Goal: Task Accomplishment & Management: Complete application form

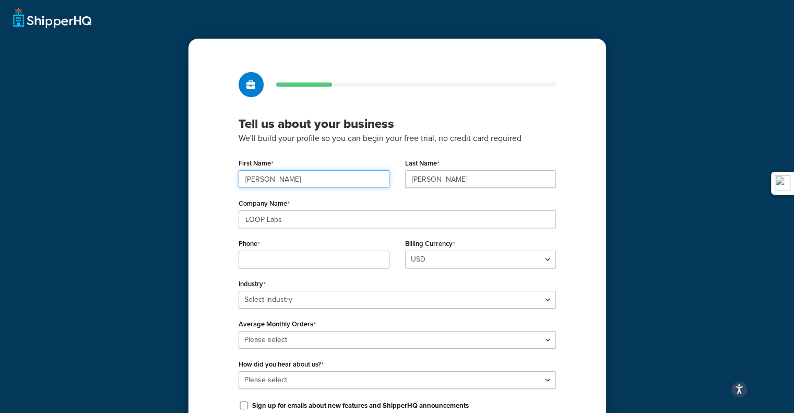
click at [307, 184] on input "[PERSON_NAME]" at bounding box center [314, 179] width 151 height 18
click at [307, 184] on input "William" at bounding box center [314, 179] width 151 height 18
click at [306, 184] on input "William" at bounding box center [314, 179] width 151 height 18
type input "e"
type input "Elaina"
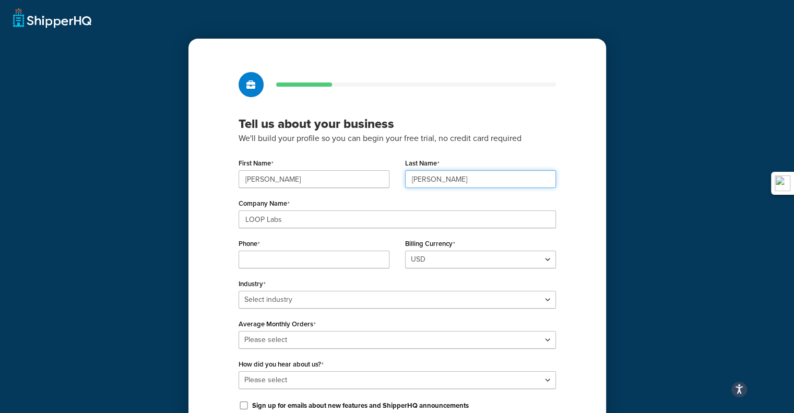
click at [447, 186] on input "Kasel" at bounding box center [480, 179] width 151 height 18
click at [447, 185] on input "Kasel" at bounding box center [480, 179] width 151 height 18
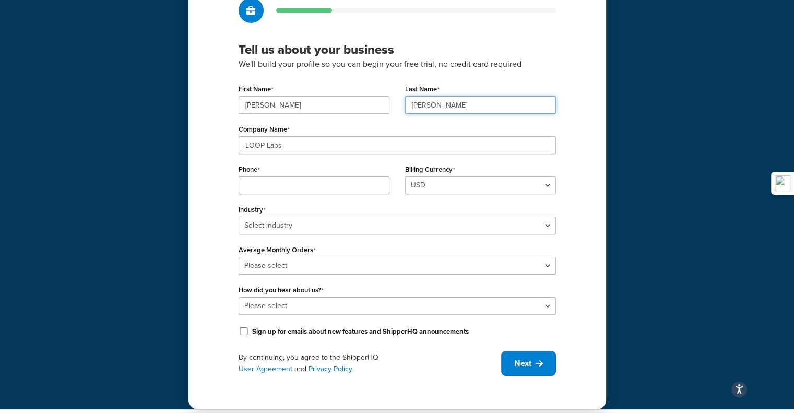
scroll to position [81, 0]
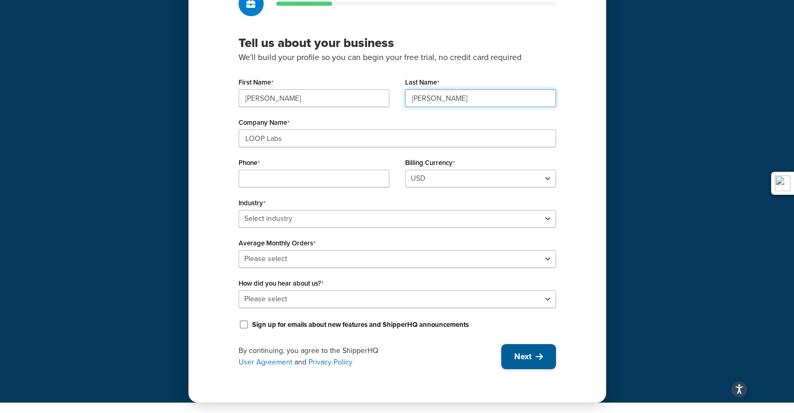
type input "Olson"
click at [524, 351] on span "Next" at bounding box center [522, 356] width 17 height 11
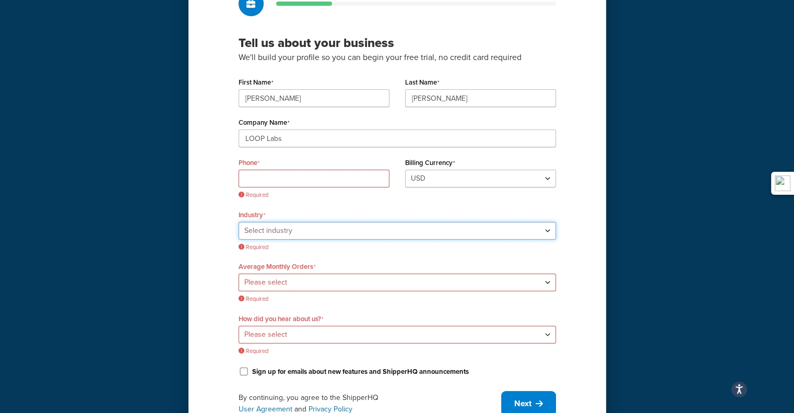
click at [300, 227] on select "Select industry Automotive Adult Agriculture Alcohol, Tobacco & CBD Arts & Craf…" at bounding box center [397, 231] width 317 height 18
select select "25"
click at [239, 222] on select "Select industry Automotive Adult Agriculture Alcohol, Tobacco & CBD Arts & Craf…" at bounding box center [397, 231] width 317 height 18
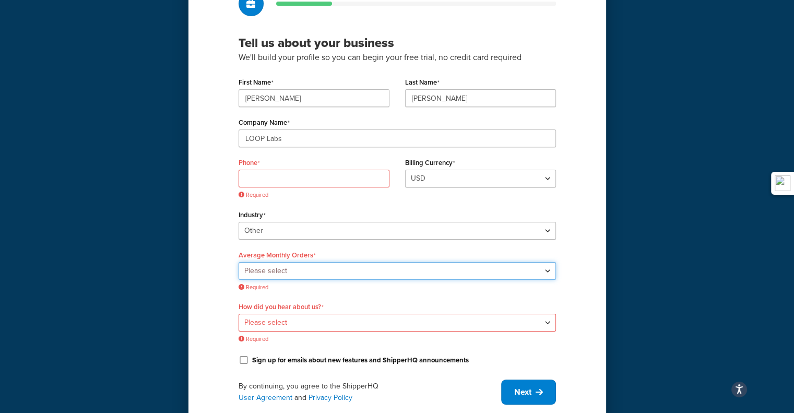
click at [334, 268] on select "Please select 0-500 501-1,000 1,001-10,000 10,001-20,000 Over 20,000" at bounding box center [397, 271] width 317 height 18
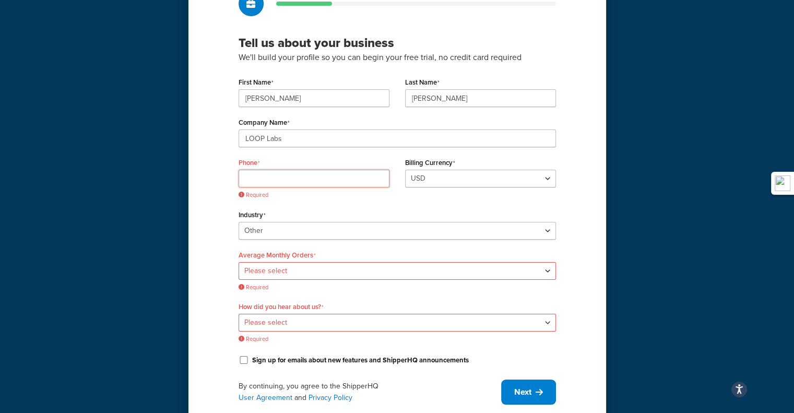
click at [331, 177] on input "Phone" at bounding box center [314, 179] width 151 height 18
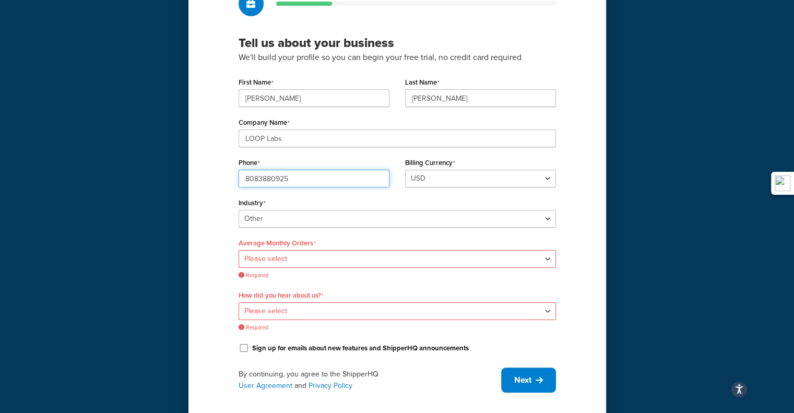
type input "8083880925"
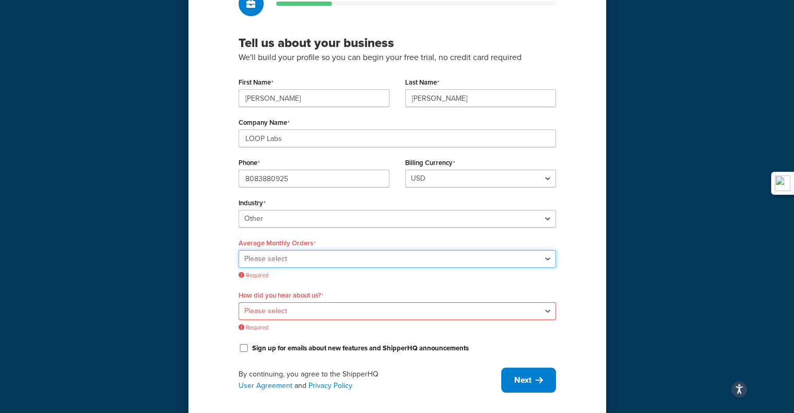
click at [307, 264] on select "Please select 0-500 501-1,000 1,001-10,000 10,001-20,000 Over 20,000" at bounding box center [397, 259] width 317 height 18
select select "1"
click at [239, 250] on select "Please select 0-500 501-1,000 1,001-10,000 10,001-20,000 Over 20,000" at bounding box center [397, 259] width 317 height 18
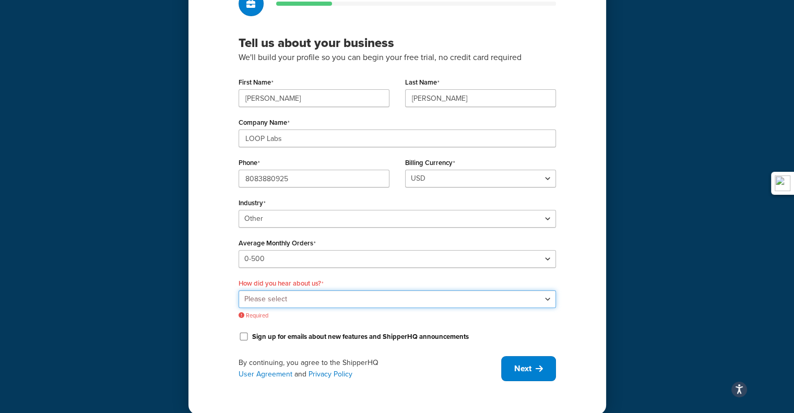
click at [292, 298] on select "Please select Online Search App Store or Marketplace Listing Referred by Agency…" at bounding box center [397, 299] width 317 height 18
select select "1"
click at [239, 290] on select "Please select Online Search App Store or Marketplace Listing Referred by Agency…" at bounding box center [397, 299] width 317 height 18
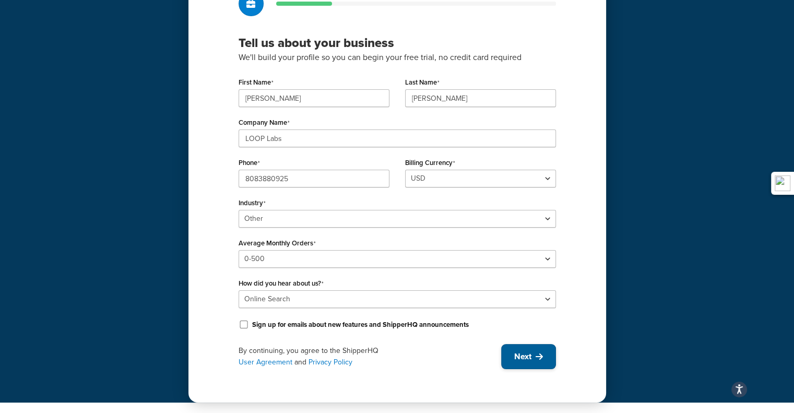
click at [511, 353] on button "Next" at bounding box center [528, 356] width 55 height 25
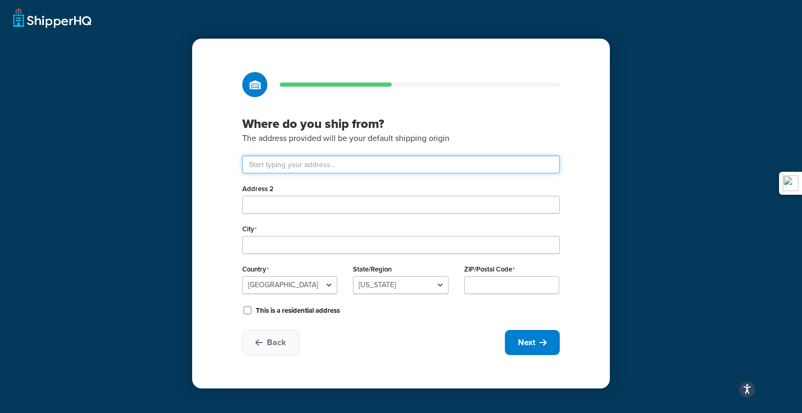
click at [349, 164] on input "text" at bounding box center [400, 165] width 317 height 18
type input "3100 Monticello Ave"
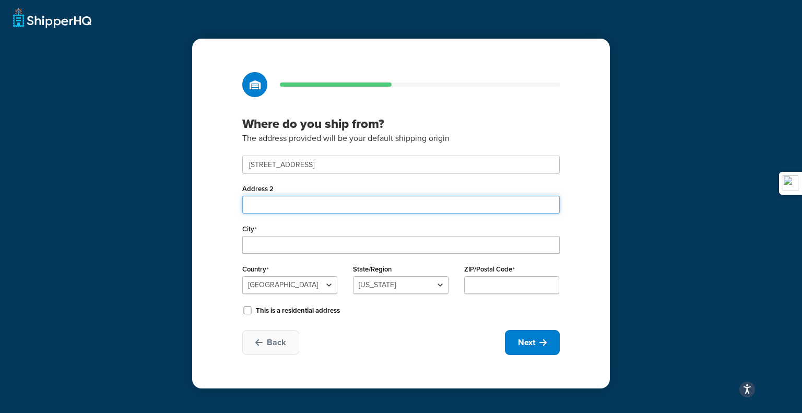
type input "Ste 500"
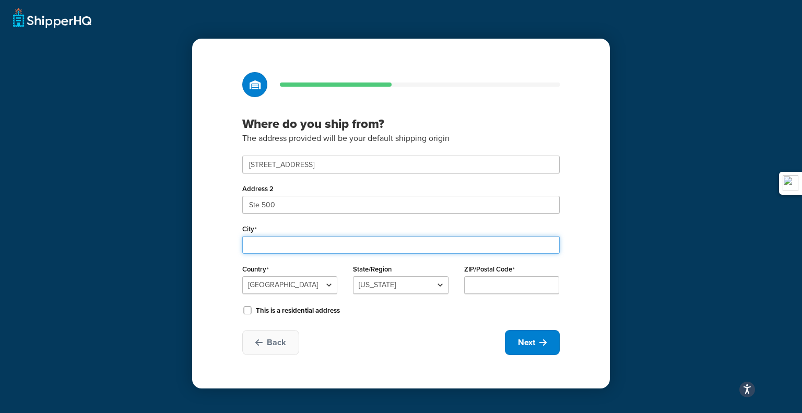
type input "Dallas"
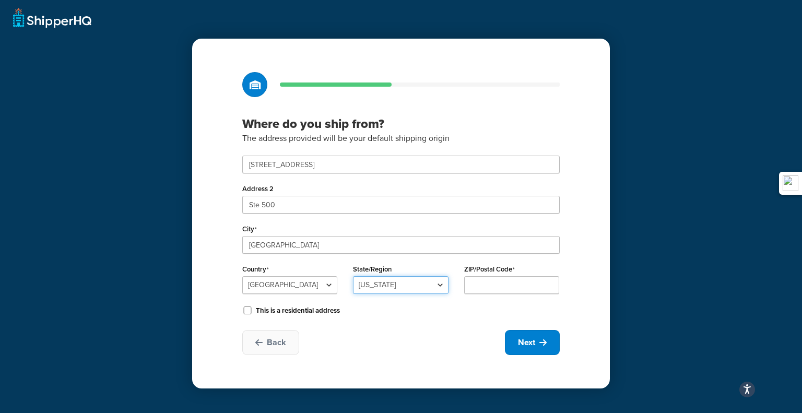
select select "43"
type input "75205-3432"
click at [526, 340] on span "Next" at bounding box center [526, 342] width 17 height 11
select select "1"
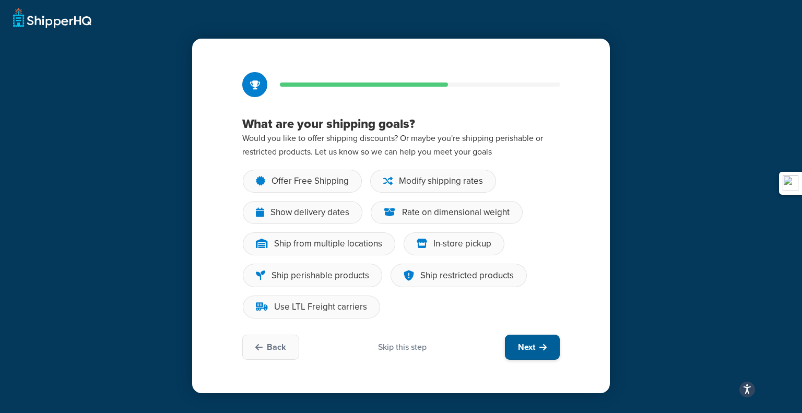
click at [527, 341] on span "Next" at bounding box center [526, 346] width 17 height 11
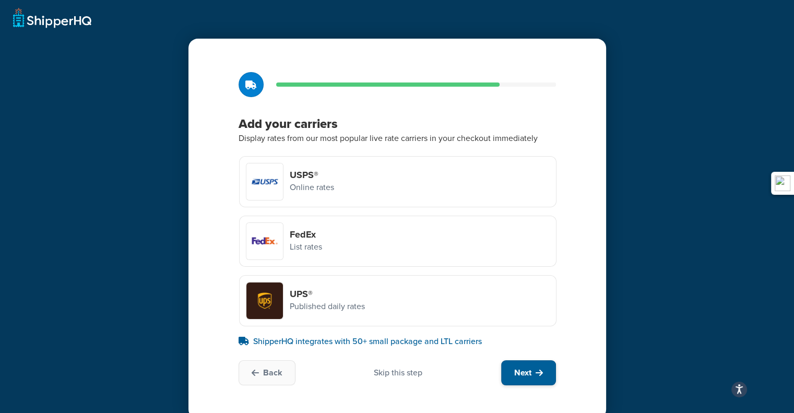
click at [524, 362] on button "Next" at bounding box center [528, 372] width 55 height 25
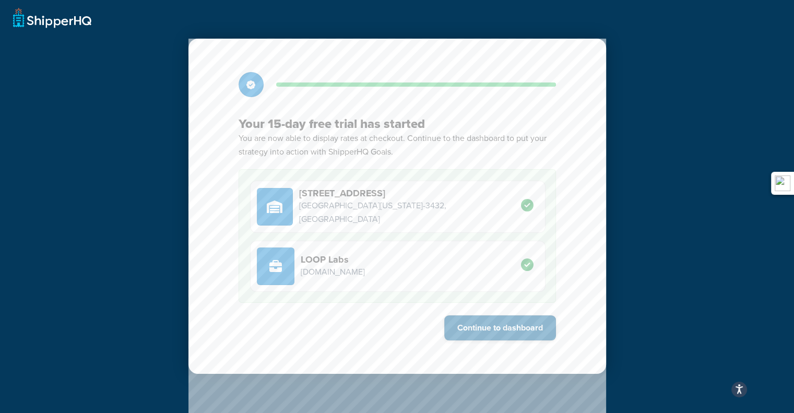
click at [491, 327] on button "Continue to dashboard" at bounding box center [500, 327] width 112 height 25
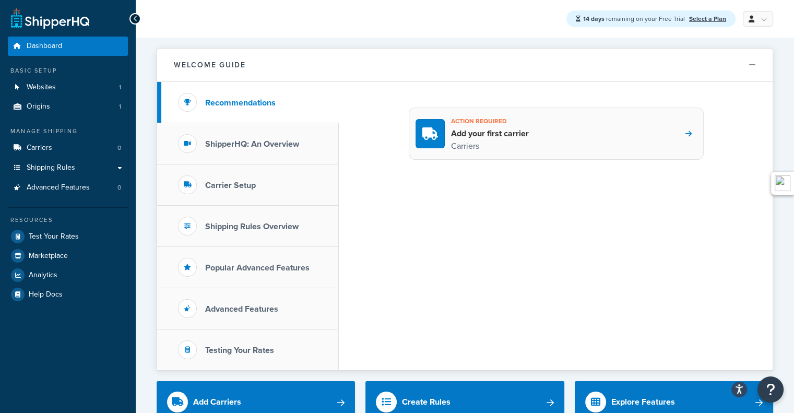
click at [516, 147] on p "Carriers" at bounding box center [490, 146] width 78 height 14
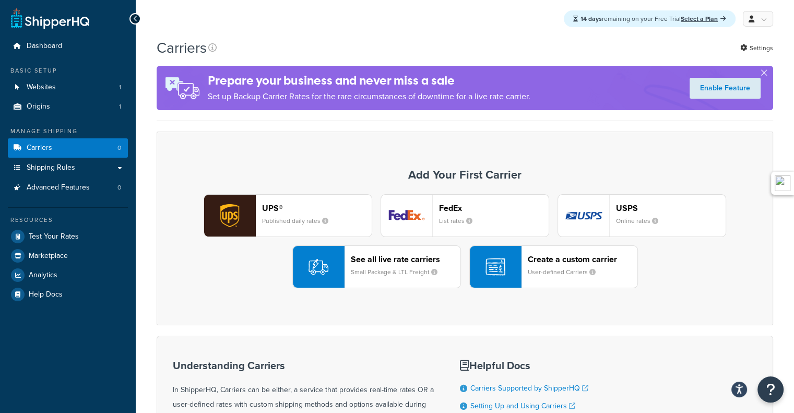
click at [330, 231] on button "UPS® Published daily rates" at bounding box center [288, 215] width 169 height 43
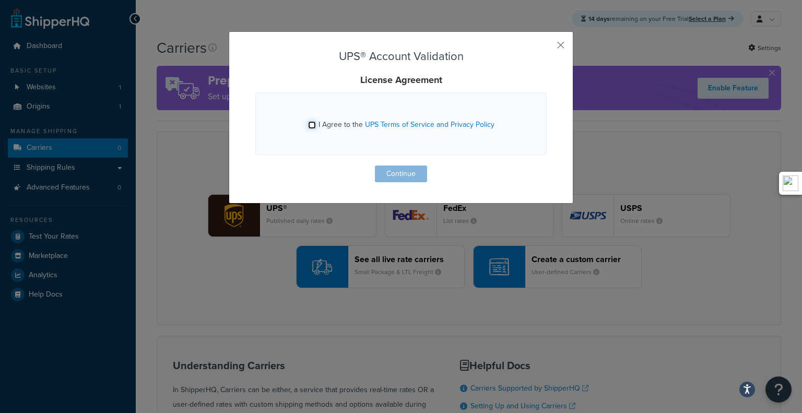
click at [309, 121] on input "I Agree to the UPS Terms of Service and Privacy Policy" at bounding box center [312, 125] width 8 height 8
checkbox input "true"
click at [386, 169] on button "Continue" at bounding box center [401, 173] width 52 height 17
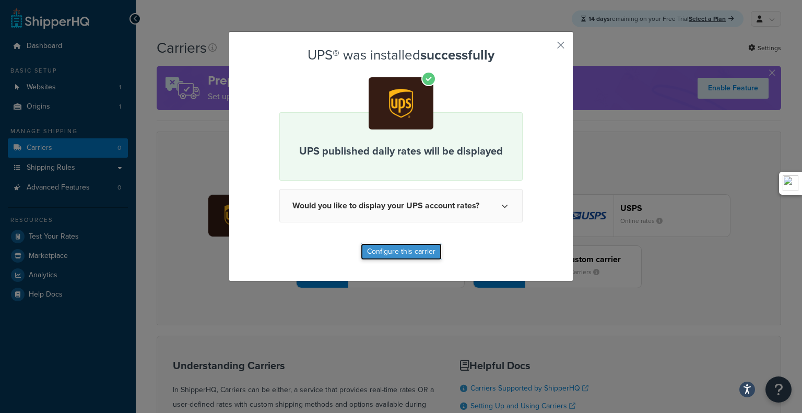
click at [400, 252] on button "Configure this carrier" at bounding box center [401, 251] width 81 height 17
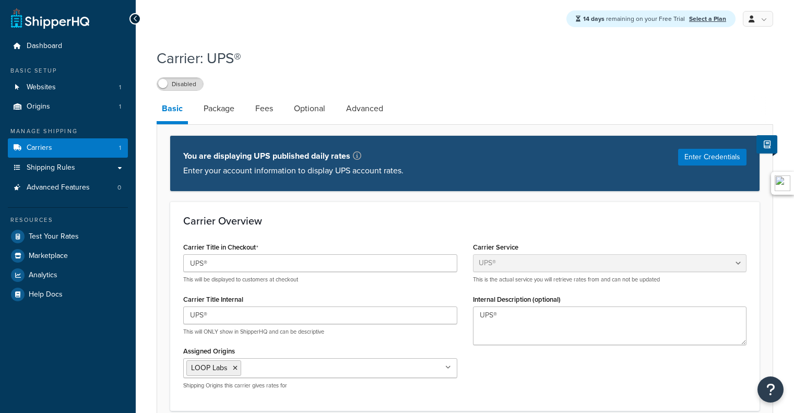
select select "ups"
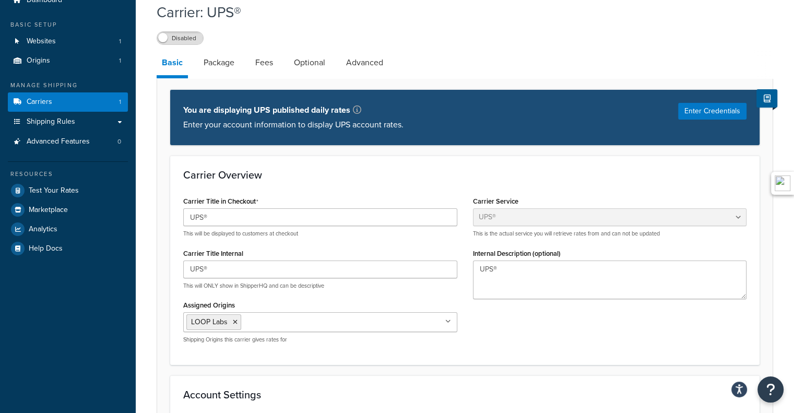
scroll to position [52, 0]
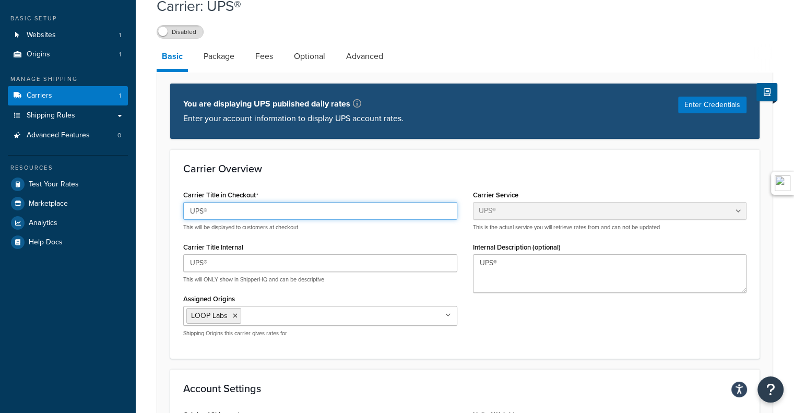
click at [251, 214] on input "UPS®" at bounding box center [320, 211] width 274 height 18
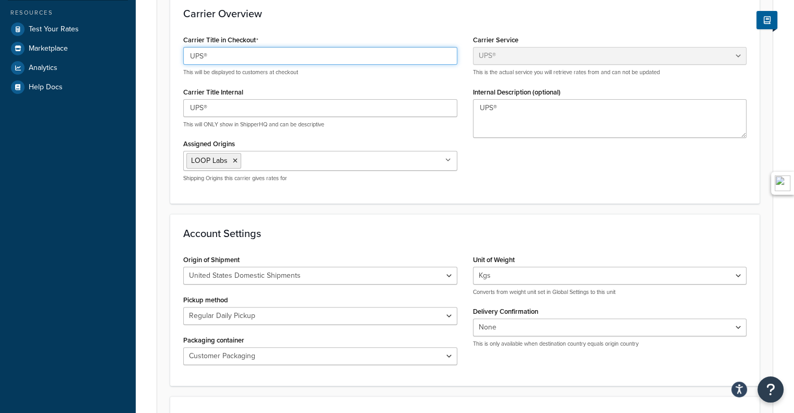
scroll to position [209, 0]
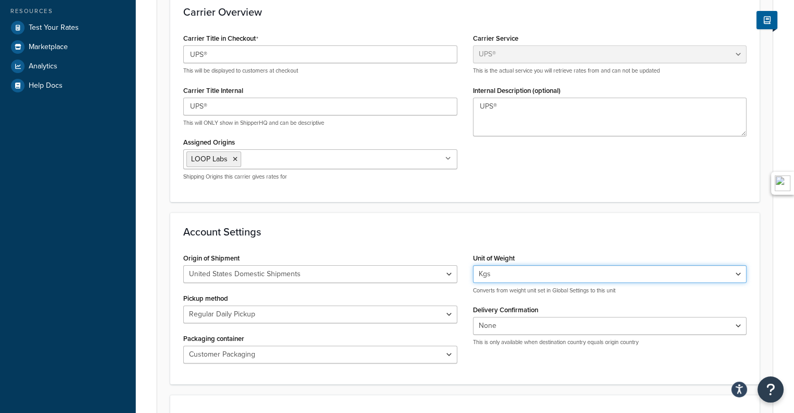
click at [492, 270] on select "Lbs Kgs Convert LBS to KG" at bounding box center [610, 274] width 274 height 18
select select "lb"
click at [473, 265] on select "Lbs Kgs Convert LBS to KG" at bounding box center [610, 274] width 274 height 18
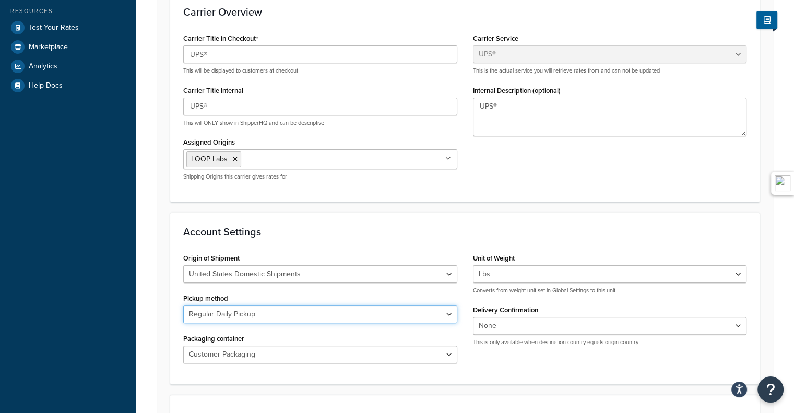
click at [340, 309] on select "Regular Daily Pickup Customer Counter One Time Pickup On Call Air Letter Center…" at bounding box center [320, 314] width 274 height 18
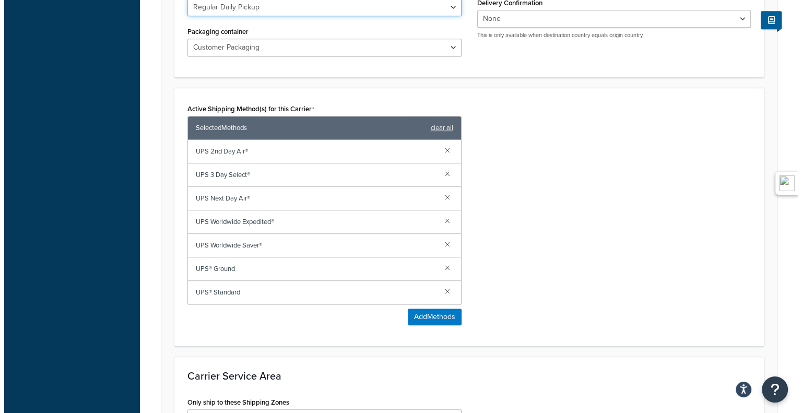
scroll to position [522, 0]
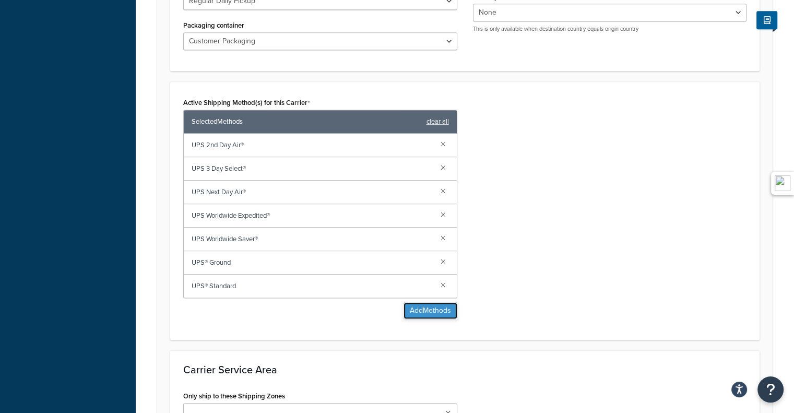
click at [439, 306] on button "Add Methods" at bounding box center [431, 310] width 54 height 17
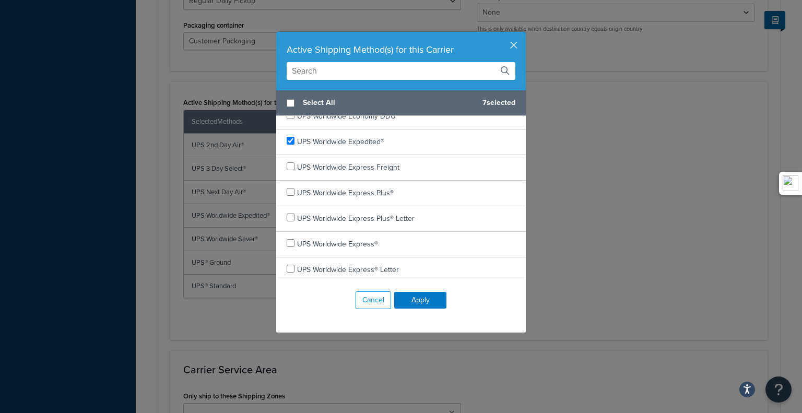
scroll to position [445, 0]
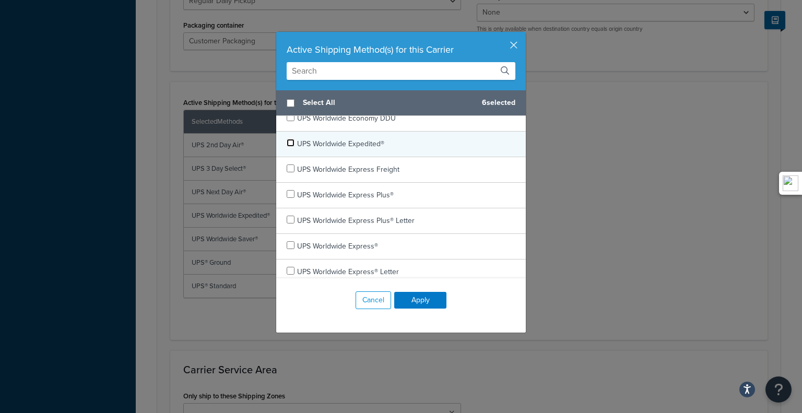
click at [287, 142] on input "checkbox" at bounding box center [291, 143] width 8 height 8
checkbox input "false"
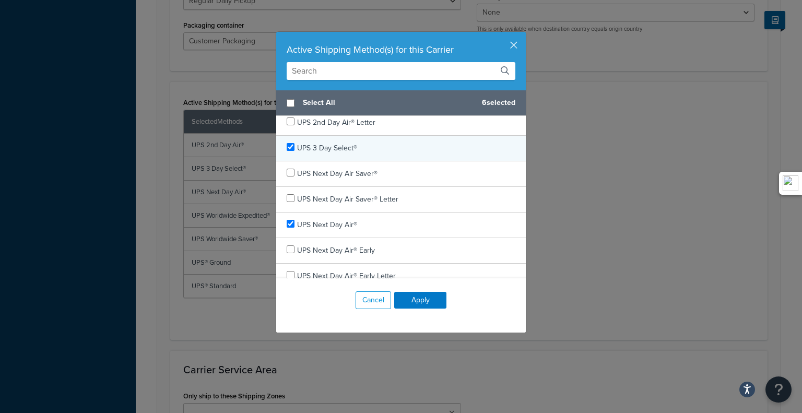
scroll to position [27, 0]
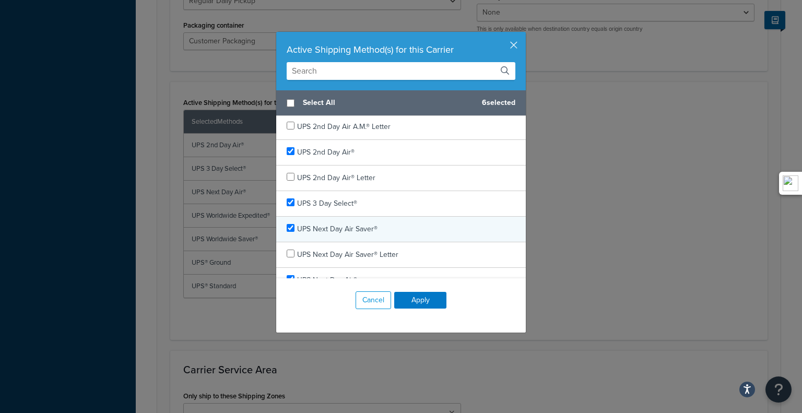
checkbox input "true"
click at [376, 223] on div "UPS Next Day Air Saver®" at bounding box center [401, 230] width 250 height 26
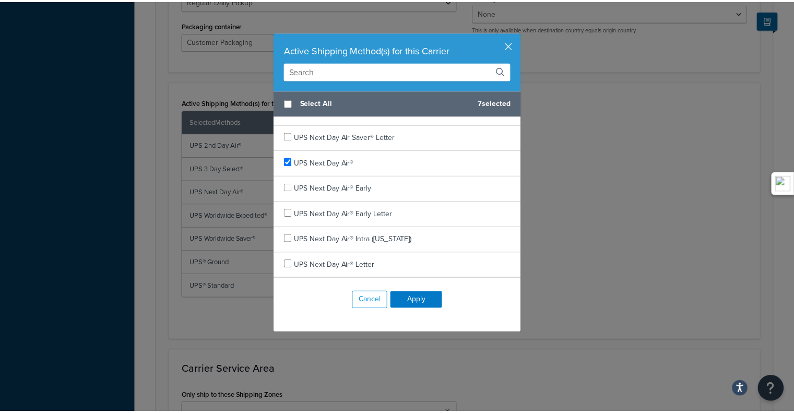
scroll to position [184, 0]
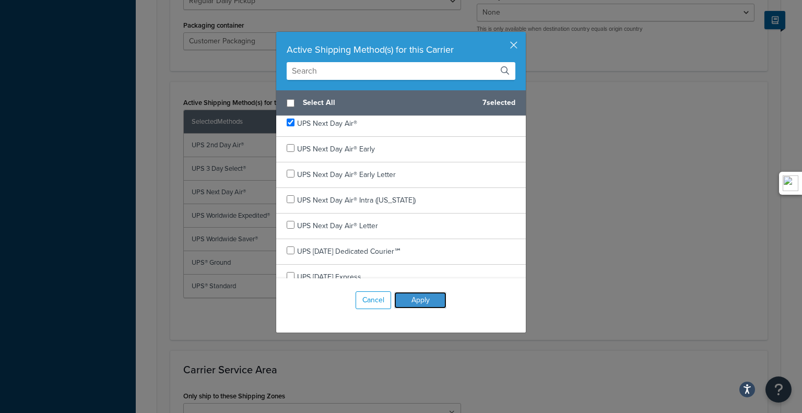
click at [416, 300] on button "Apply" at bounding box center [420, 300] width 52 height 17
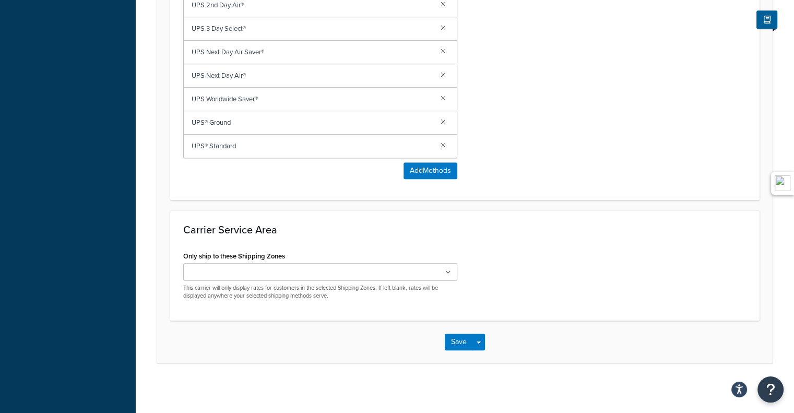
scroll to position [662, 0]
click at [454, 339] on button "Save" at bounding box center [459, 341] width 28 height 17
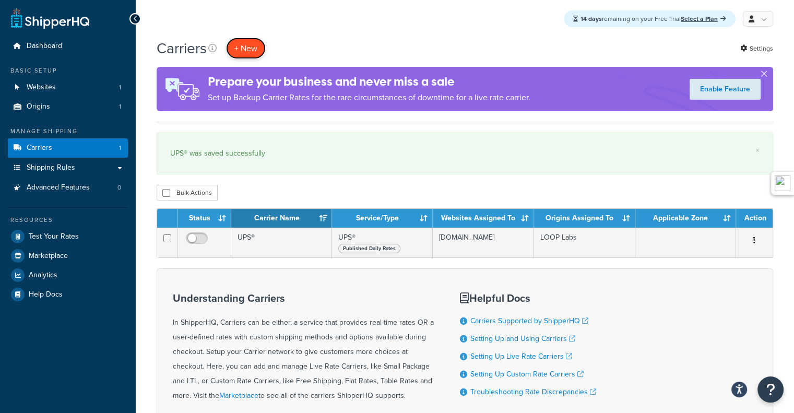
click at [242, 54] on button "+ New" at bounding box center [246, 48] width 40 height 21
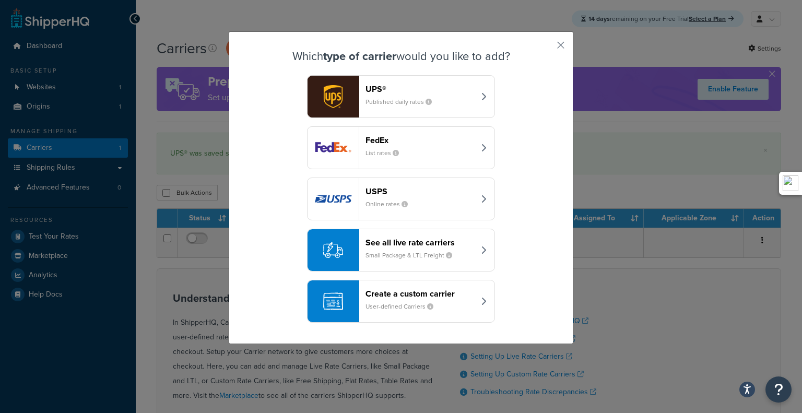
click at [417, 152] on div "FedEx List rates" at bounding box center [419, 147] width 109 height 25
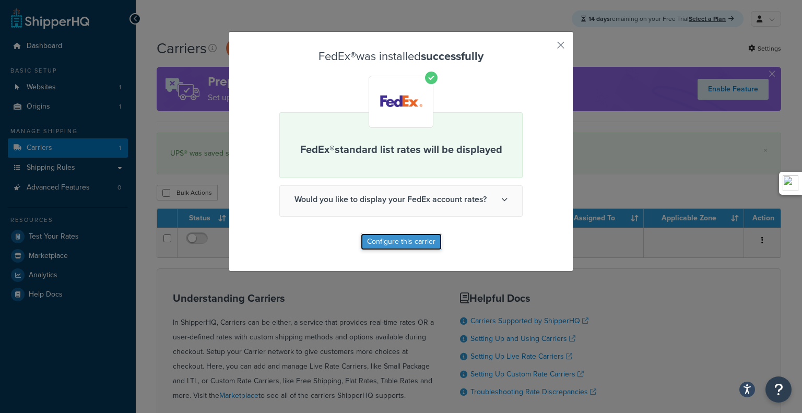
click at [392, 236] on button "Configure this carrier" at bounding box center [401, 241] width 81 height 17
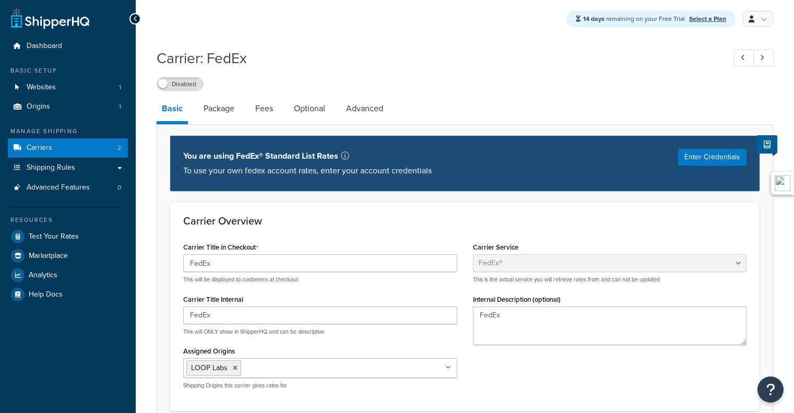
select select "fedEx"
select select "kg"
select select "REGULAR_PICKUP"
select select "YOUR_PACKAGING"
click at [134, 16] on icon at bounding box center [135, 18] width 5 height 7
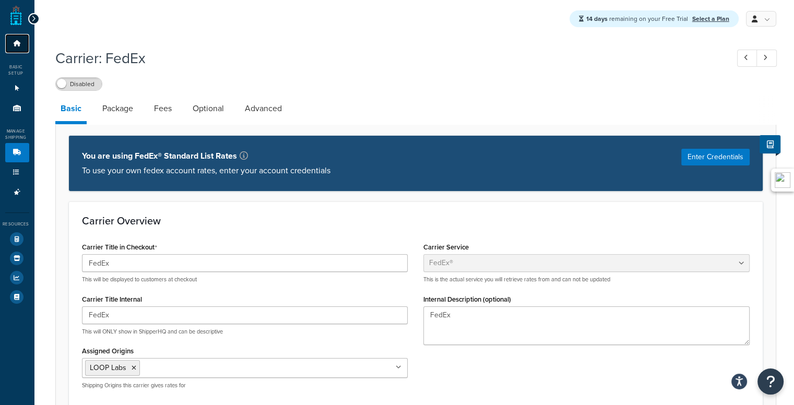
click at [21, 45] on icon at bounding box center [17, 43] width 10 height 6
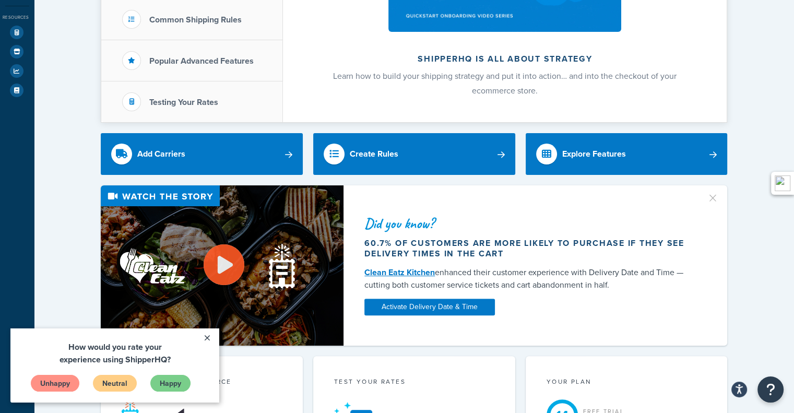
scroll to position [209, 0]
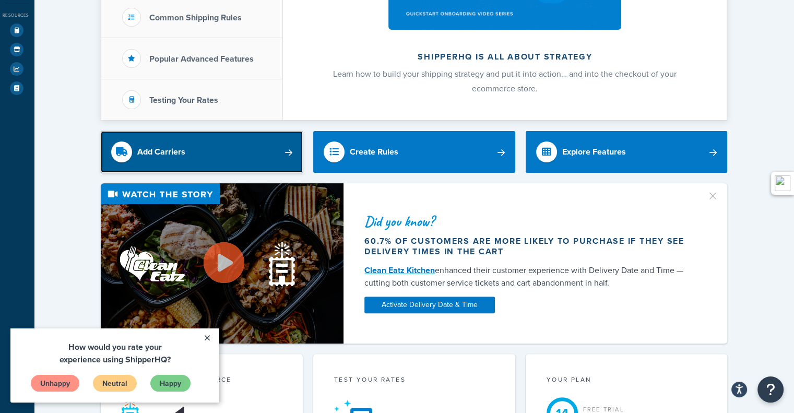
click at [275, 154] on link "Add Carriers" at bounding box center [202, 152] width 202 height 42
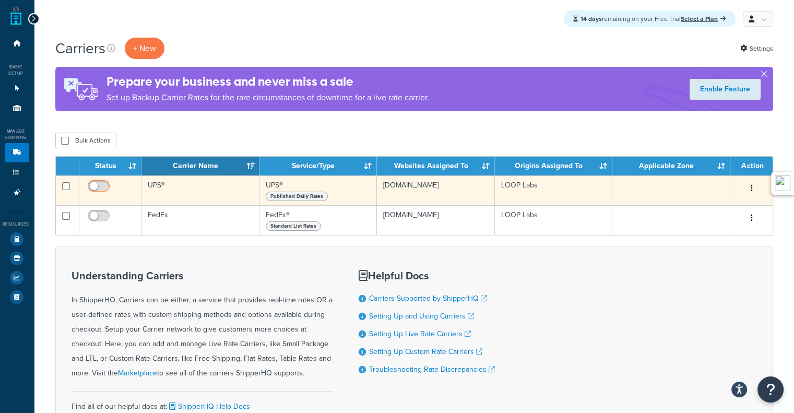
click at [100, 187] on input "checkbox" at bounding box center [100, 188] width 29 height 13
checkbox input "true"
click at [748, 187] on button "button" at bounding box center [751, 188] width 15 height 17
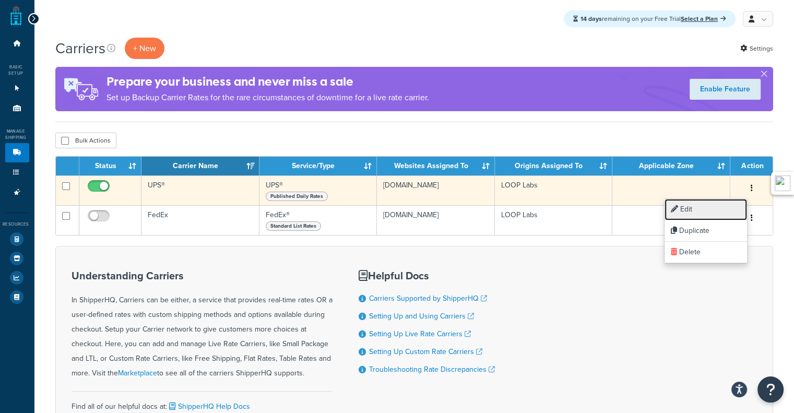
click at [728, 211] on link "Edit" at bounding box center [706, 209] width 82 height 21
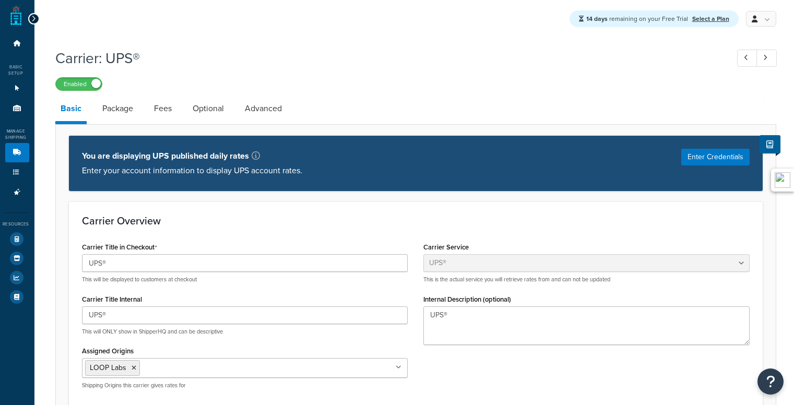
select select "ups"
click at [113, 112] on link "Package" at bounding box center [117, 108] width 41 height 25
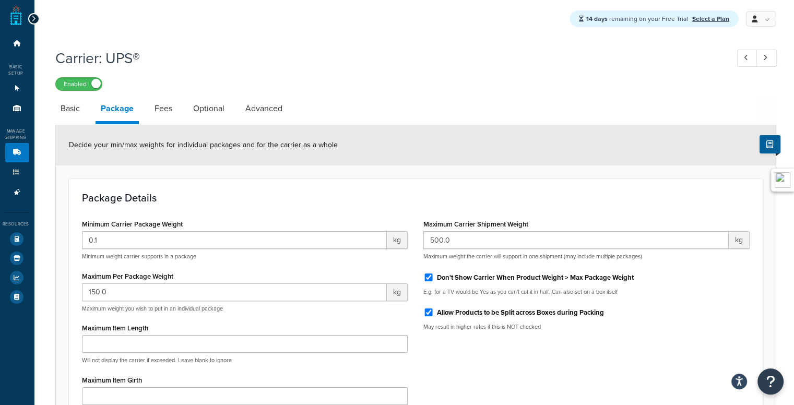
click at [395, 242] on span "kg" at bounding box center [397, 240] width 21 height 18
click at [395, 289] on span "kg" at bounding box center [397, 292] width 21 height 18
click at [78, 116] on link "Basic" at bounding box center [70, 108] width 30 height 25
select select "ups"
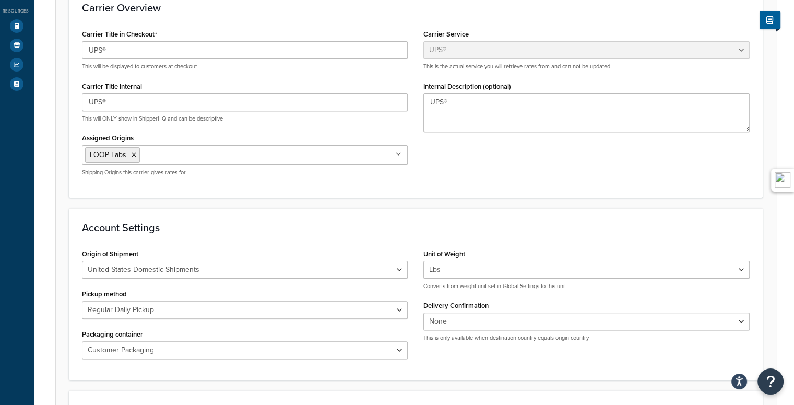
scroll to position [313, 0]
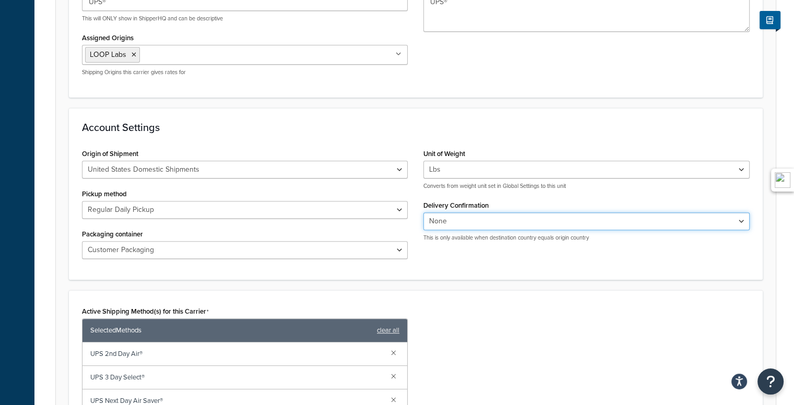
click at [478, 219] on select "None Signature Required Adult Signature Required" at bounding box center [586, 221] width 326 height 18
click at [484, 202] on label "Delivery Confirmation" at bounding box center [455, 206] width 65 height 8
click at [484, 212] on select "None Signature Required Adult Signature Required" at bounding box center [586, 221] width 326 height 18
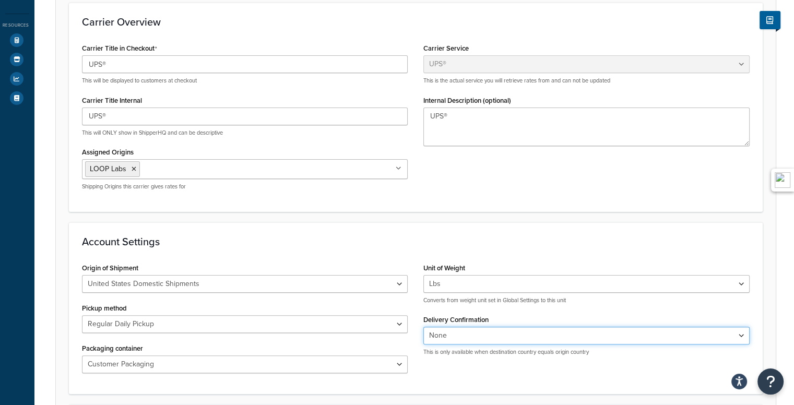
scroll to position [0, 0]
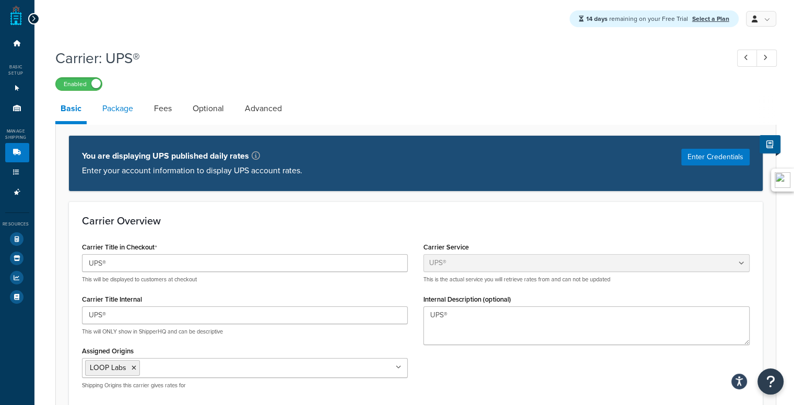
click at [119, 110] on link "Package" at bounding box center [117, 108] width 41 height 25
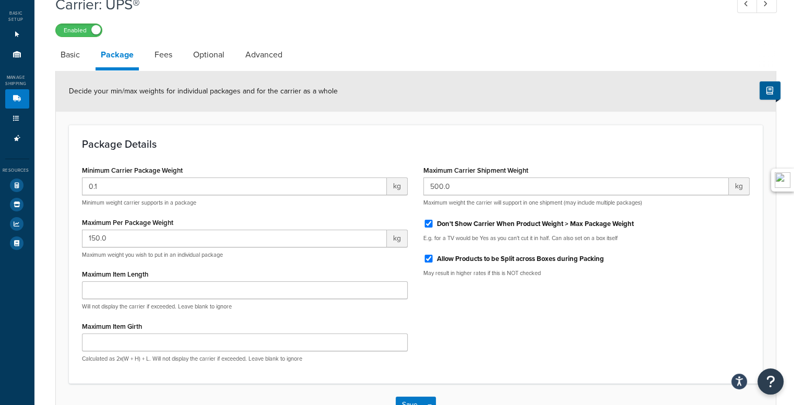
scroll to position [52, 0]
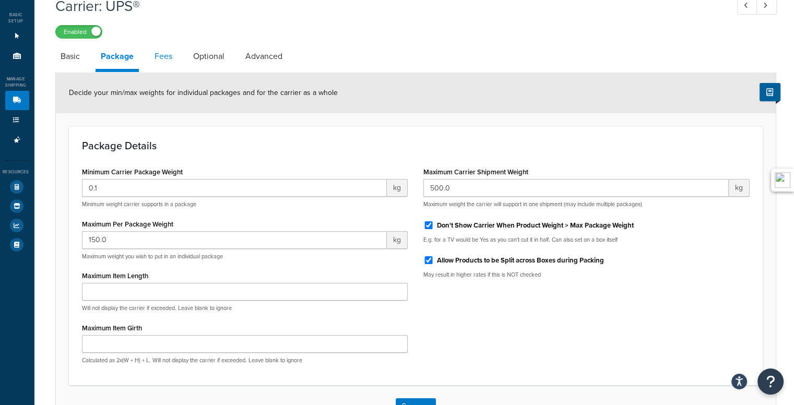
click at [168, 66] on link "Fees" at bounding box center [163, 56] width 28 height 25
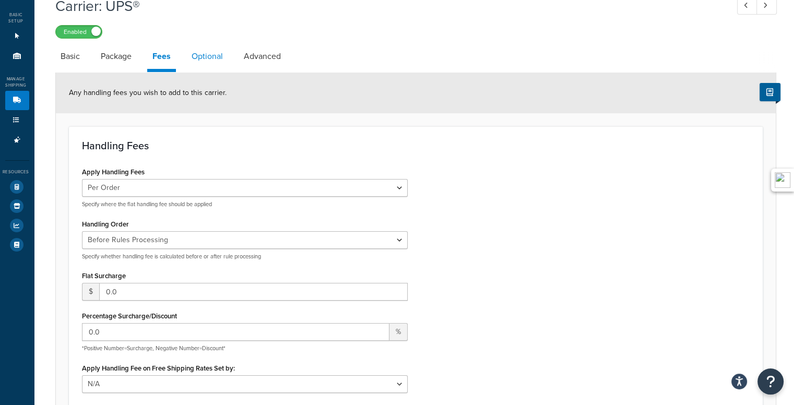
click at [215, 62] on link "Optional" at bounding box center [207, 56] width 42 height 25
select select "business"
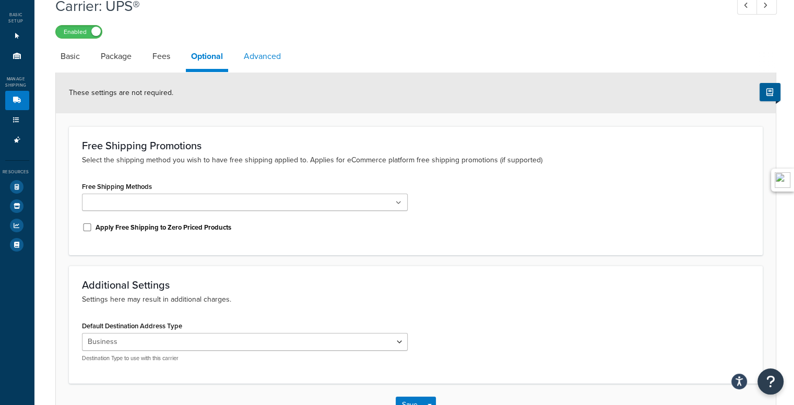
click at [258, 55] on link "Advanced" at bounding box center [263, 56] width 48 height 25
select select "false"
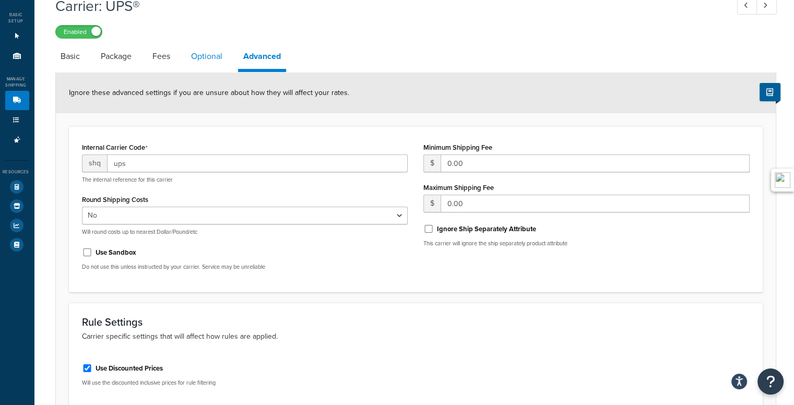
click at [217, 64] on link "Optional" at bounding box center [207, 56] width 42 height 25
select select "business"
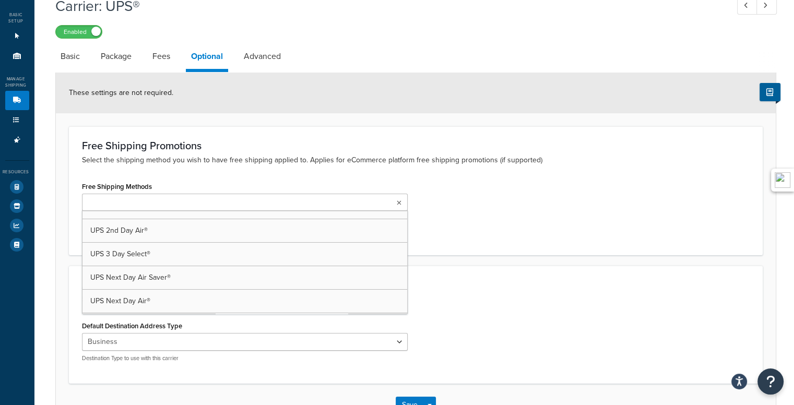
click at [121, 197] on input "Free Shipping Methods" at bounding box center [131, 202] width 92 height 11
click at [175, 181] on div "Free Shipping Methods UPS 2nd Day Air® UPS 3 Day Select® UPS Next Day Air Saver…" at bounding box center [245, 195] width 326 height 32
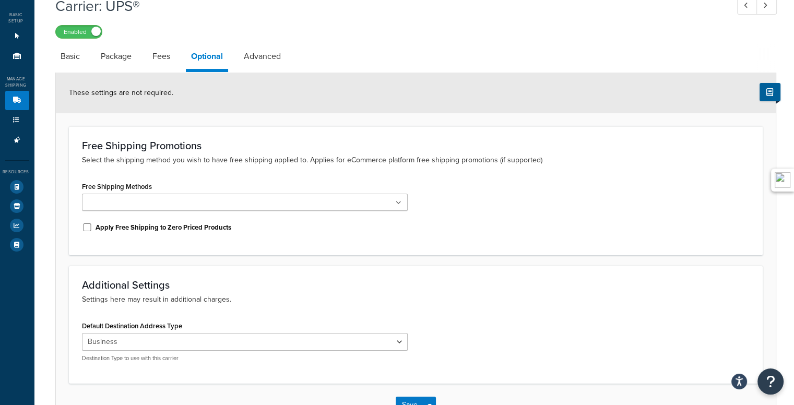
click at [171, 208] on ul at bounding box center [245, 202] width 326 height 17
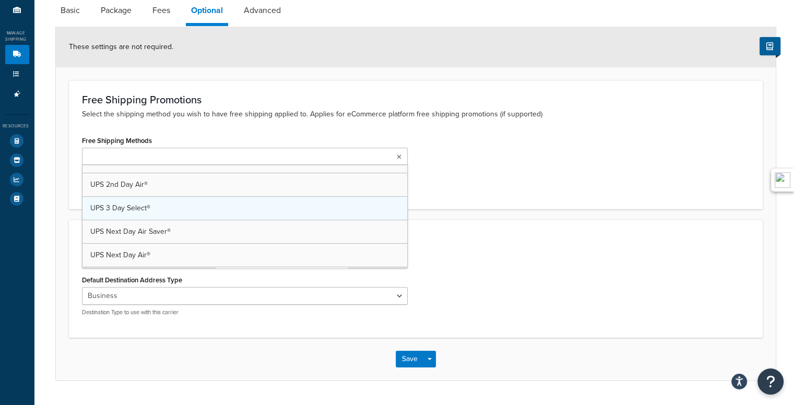
scroll to position [73, 0]
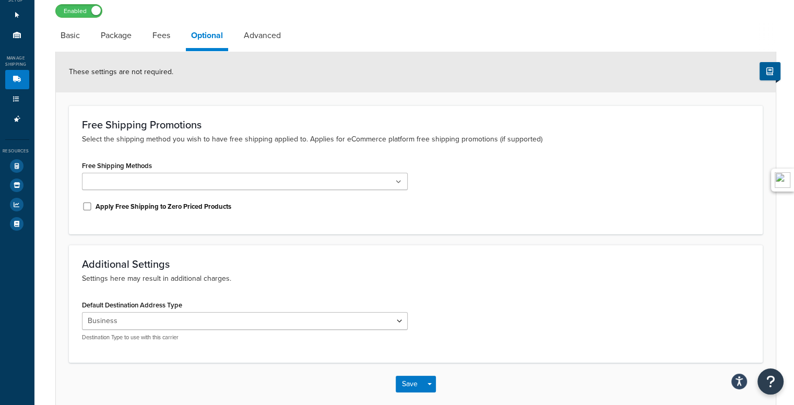
click at [196, 151] on div "Free Shipping Promotions Select the shipping method you wish to have free shipp…" at bounding box center [416, 169] width 694 height 129
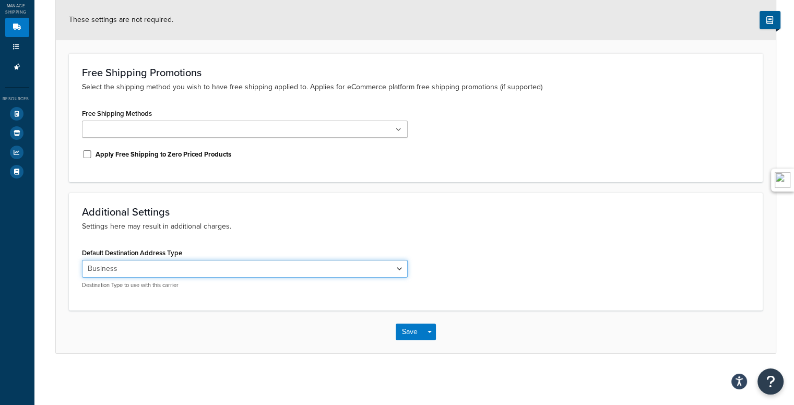
click at [166, 266] on select "Residential Business" at bounding box center [245, 269] width 326 height 18
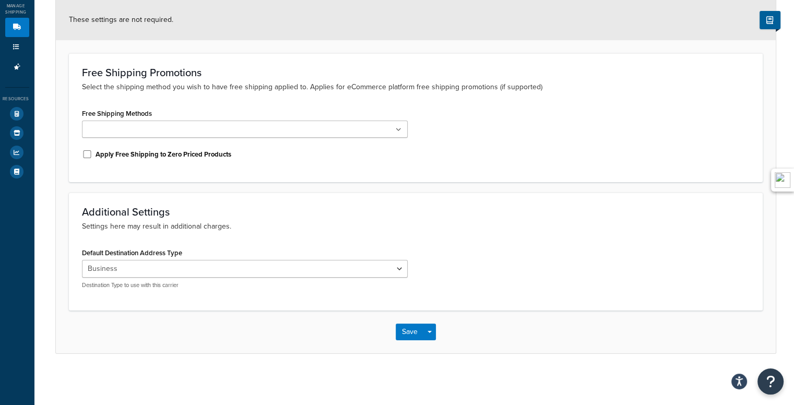
click at [230, 233] on div "Additional Settings Settings here may result in additional charges. Default Des…" at bounding box center [416, 251] width 694 height 117
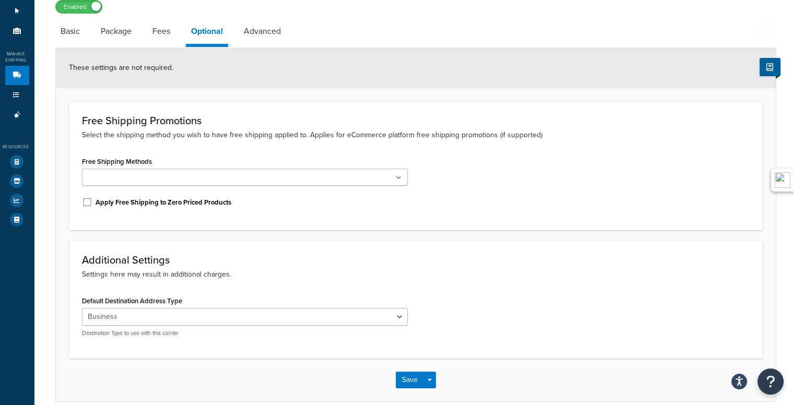
scroll to position [0, 0]
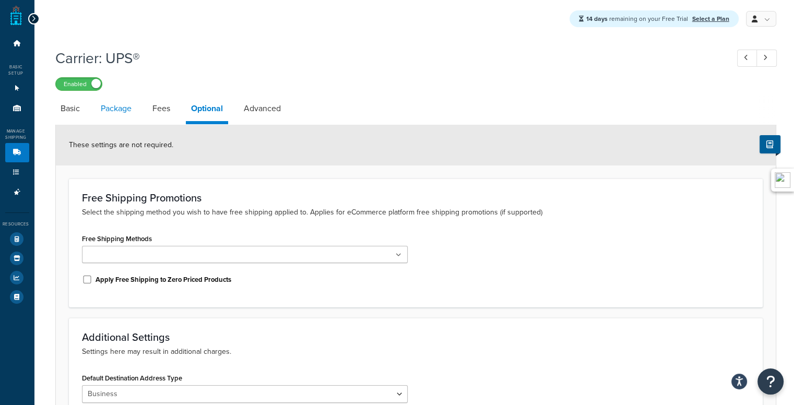
click at [129, 116] on link "Package" at bounding box center [116, 108] width 41 height 25
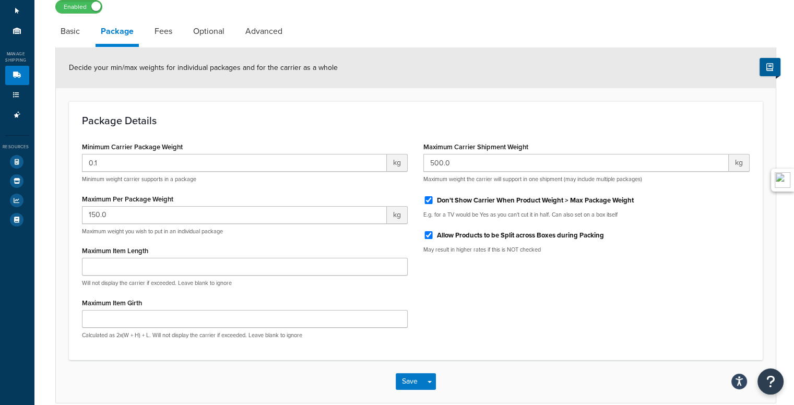
scroll to position [75, 0]
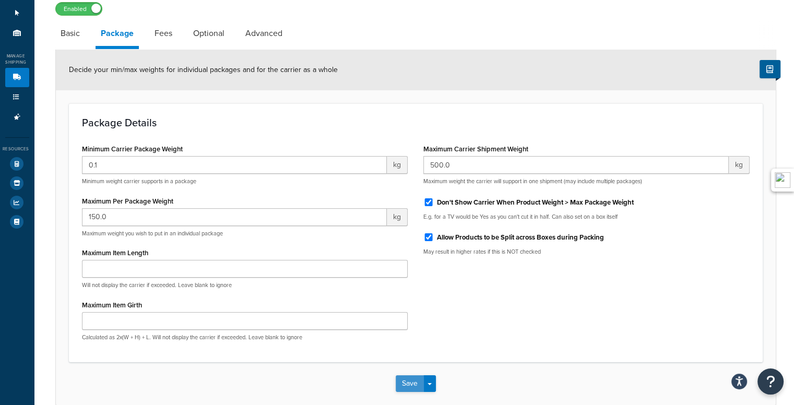
click at [413, 386] on button "Save" at bounding box center [410, 383] width 28 height 17
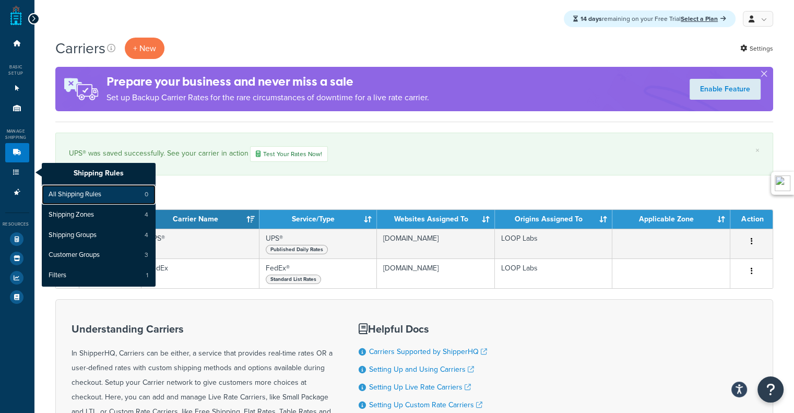
click at [69, 196] on span "All Shipping Rules" at bounding box center [75, 194] width 53 height 9
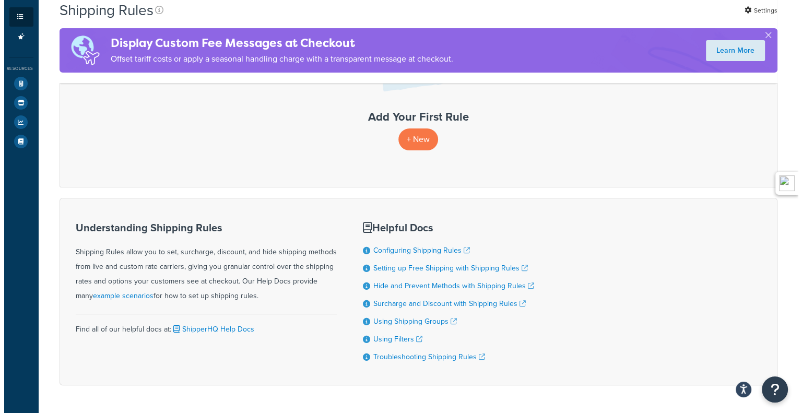
scroll to position [157, 0]
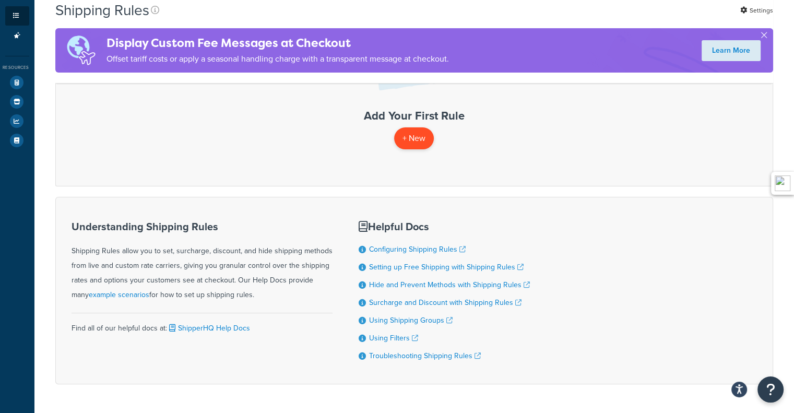
click at [416, 141] on p "+ New" at bounding box center [414, 137] width 40 height 21
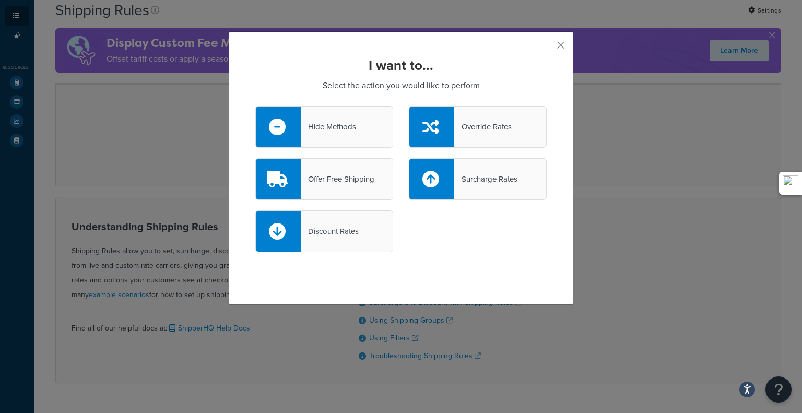
click at [356, 190] on div "Offer Free Shipping" at bounding box center [324, 179] width 138 height 42
click at [0, 0] on input "Offer Free Shipping" at bounding box center [0, 0] width 0 height 0
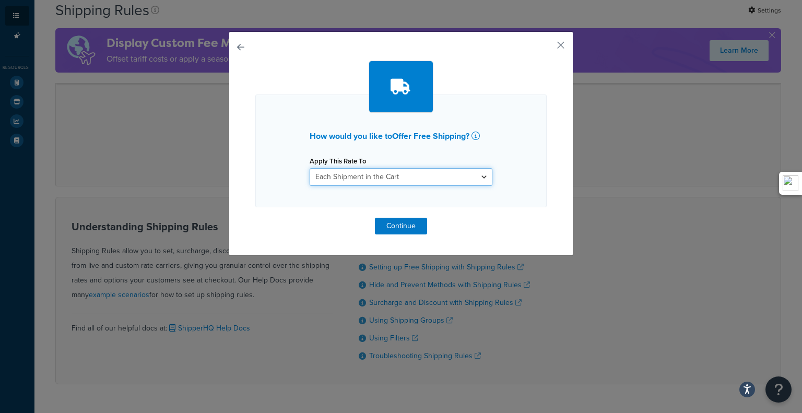
click at [360, 178] on select "Each Shipment in the Cart Each Shipping Group in the Cart Each Item within a Sh…" at bounding box center [401, 177] width 183 height 18
click at [310, 168] on select "Each Shipment in the Cart Each Shipping Group in the Cart Each Item within a Sh…" at bounding box center [401, 177] width 183 height 18
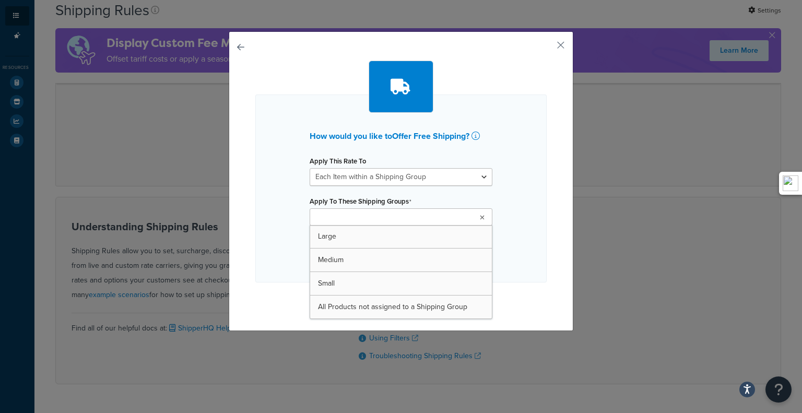
click at [340, 212] on input "Apply To These Shipping Groups" at bounding box center [359, 217] width 92 height 11
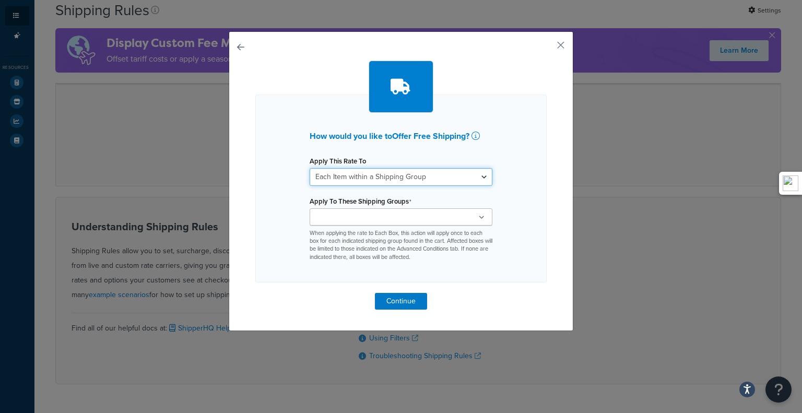
click at [359, 180] on select "Each Shipment in the Cart Each Shipping Group in the Cart Each Item within a Sh…" at bounding box center [401, 177] width 183 height 18
select select "CART"
click at [310, 168] on select "Each Shipment in the Cart Each Shipping Group in the Cart Each Item within a Sh…" at bounding box center [401, 177] width 183 height 18
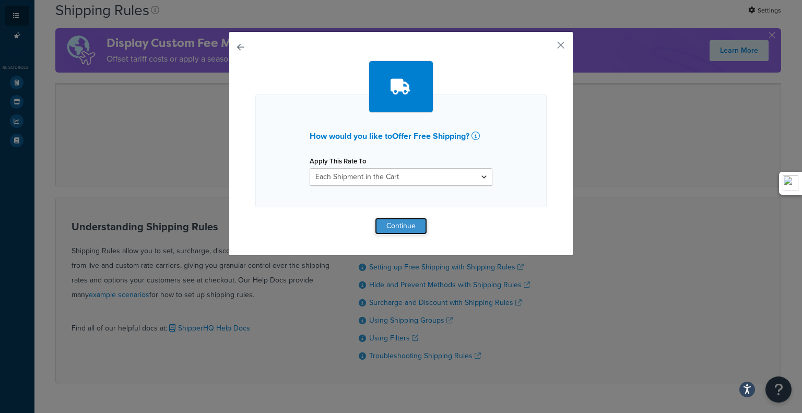
click at [382, 219] on button "Continue" at bounding box center [401, 226] width 52 height 17
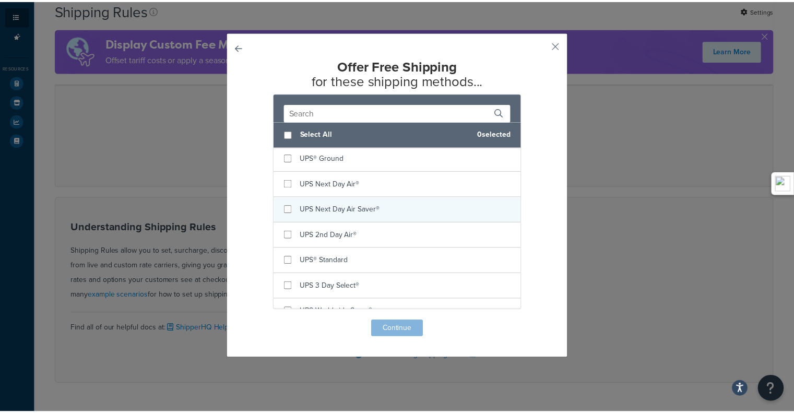
scroll to position [293, 0]
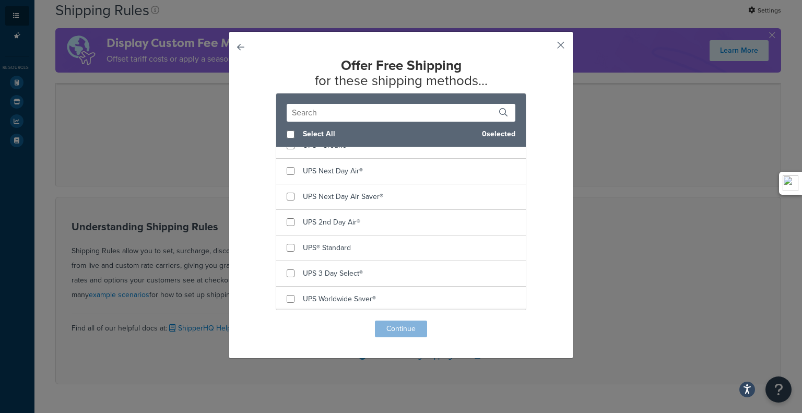
click at [547, 48] on button "button" at bounding box center [545, 49] width 3 height 3
